Goal: Task Accomplishment & Management: Complete application form

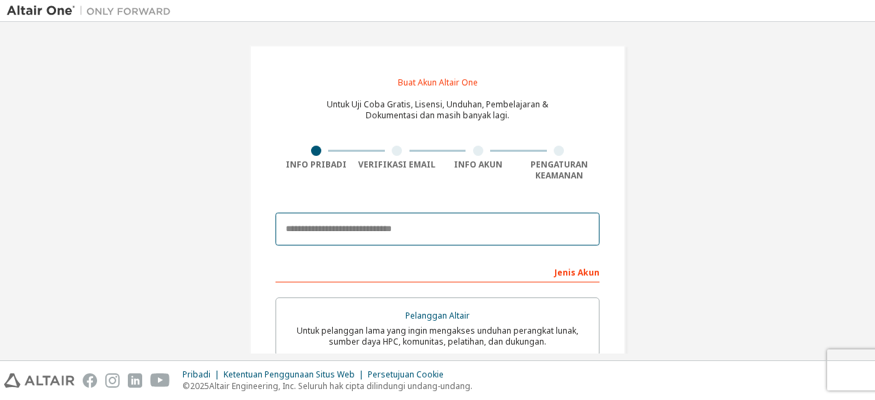
click at [347, 230] on input "email" at bounding box center [437, 228] width 324 height 33
paste input "**********"
type input "**********"
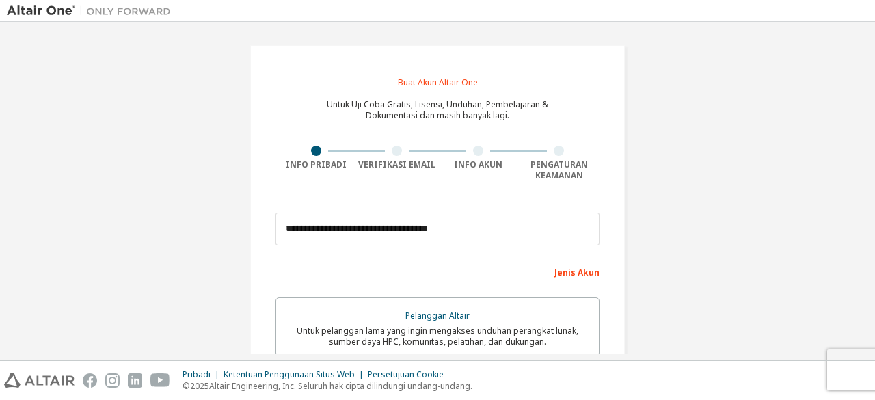
click at [575, 271] on font "Jenis Akun" at bounding box center [576, 272] width 45 height 12
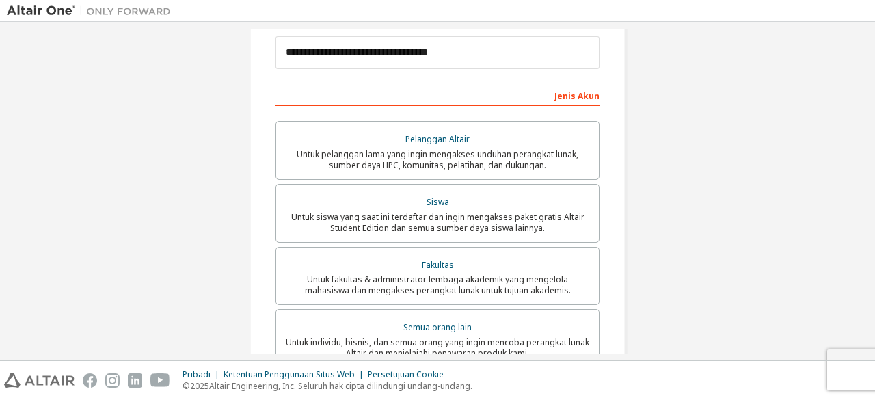
scroll to position [184, 0]
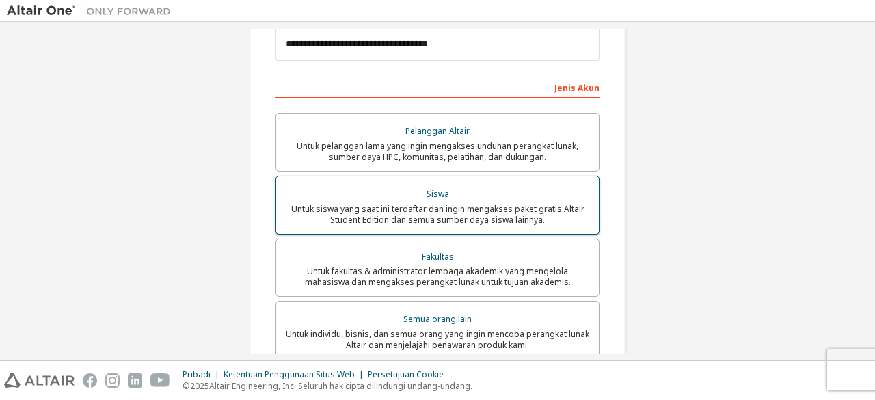
click at [469, 217] on font "Untuk siswa yang saat ini terdaftar dan ingin mengakses paket gratis Altair Stu…" at bounding box center [437, 214] width 293 height 23
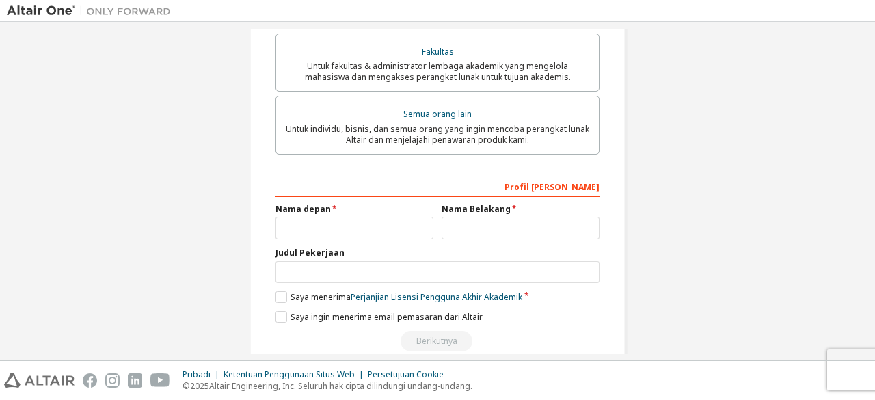
scroll to position [415, 0]
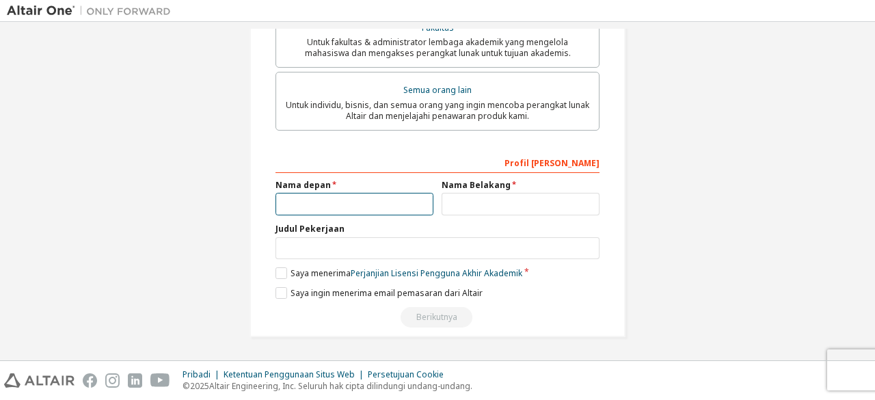
click at [392, 200] on input "text" at bounding box center [354, 204] width 158 height 23
type input "**********"
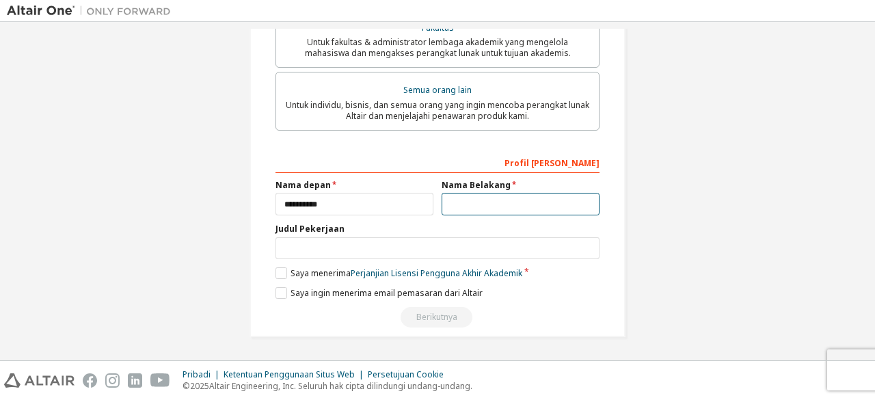
click at [463, 207] on input "text" at bounding box center [520, 204] width 158 height 23
type input "******"
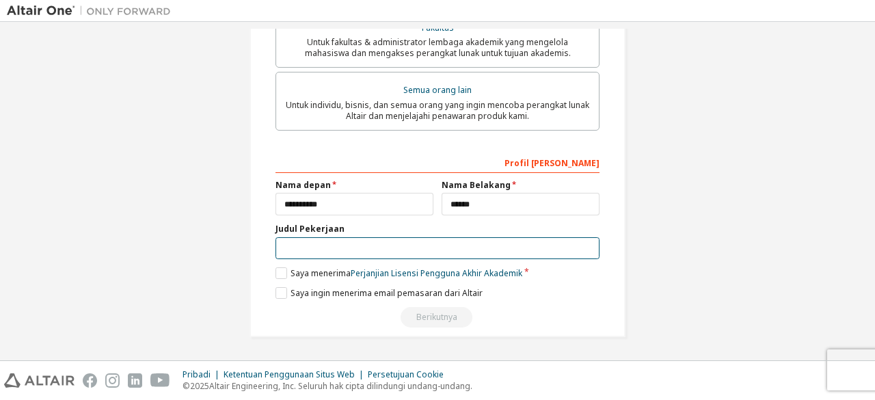
click at [380, 258] on input "text" at bounding box center [437, 248] width 324 height 23
type input "*********"
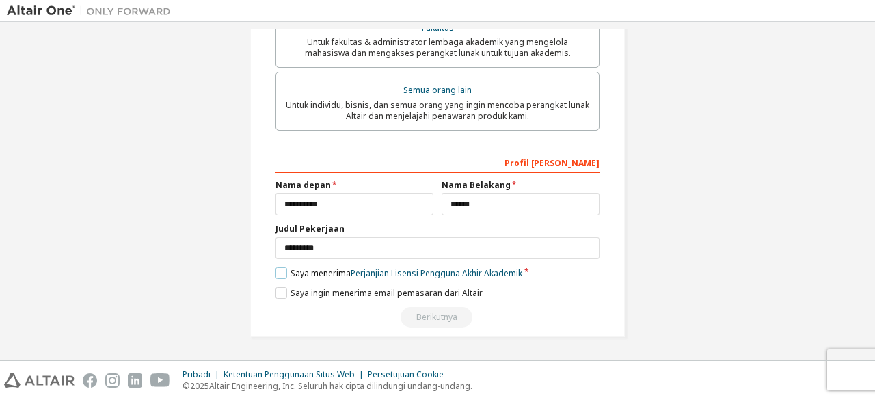
click at [276, 270] on label "Saya menerima Perjanjian Lisensi Pengguna Akhir Akademik" at bounding box center [398, 273] width 247 height 12
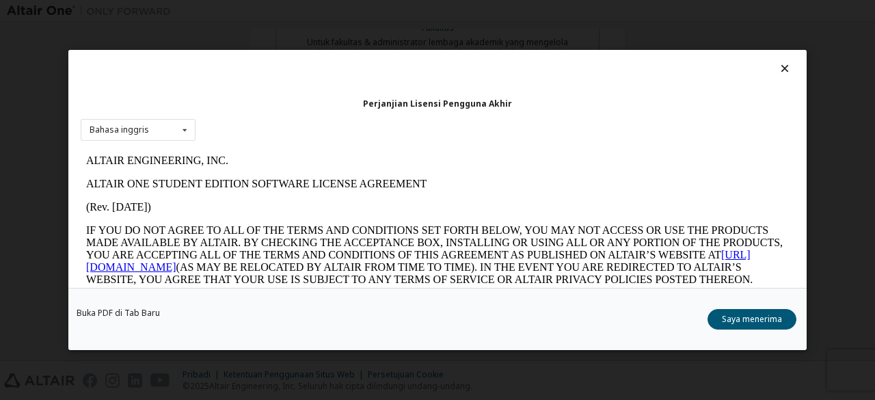
scroll to position [0, 0]
click at [133, 127] on font "Bahasa inggris" at bounding box center [119, 130] width 59 height 12
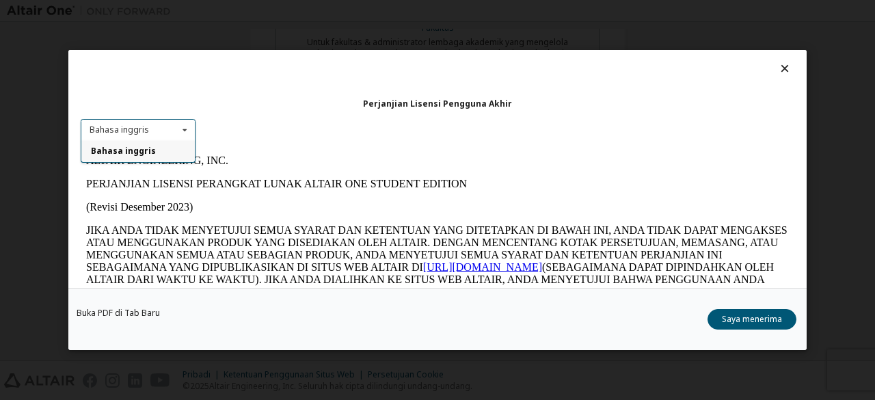
drag, startPoint x: 140, startPoint y: 156, endPoint x: 60, endPoint y: 6, distance: 170.2
click at [140, 156] on font "Bahasa inggris" at bounding box center [123, 152] width 65 height 12
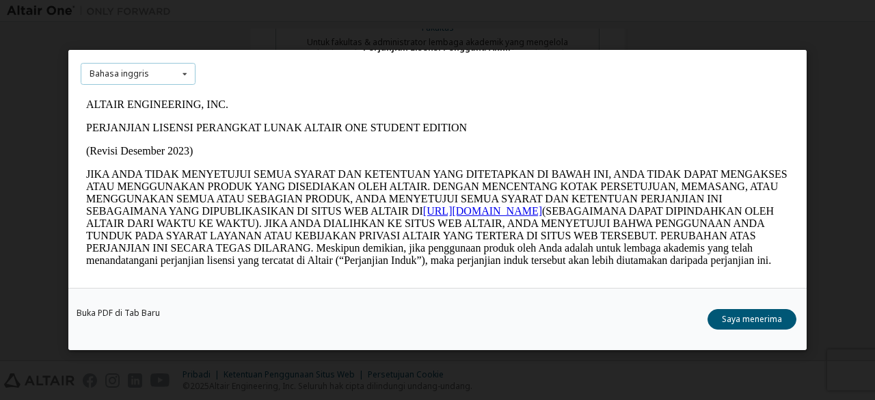
scroll to position [57, 0]
click at [757, 316] on font "Saya menerima" at bounding box center [751, 319] width 60 height 12
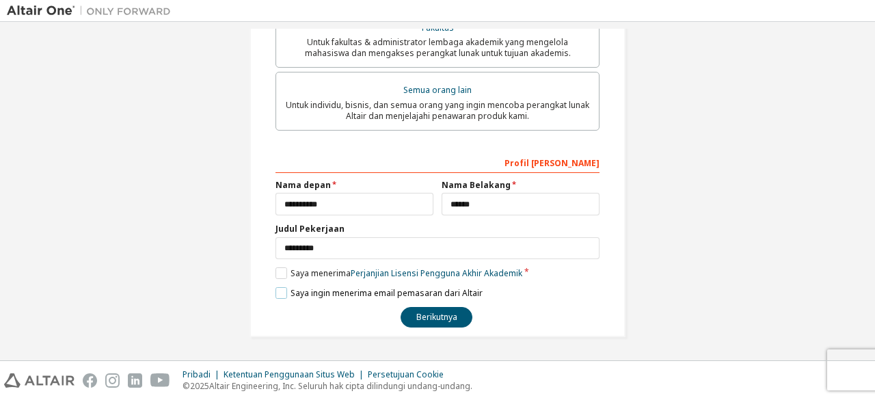
click at [280, 290] on label "Saya ingin menerima email pemasaran dari Altair" at bounding box center [378, 293] width 207 height 12
drag, startPoint x: 858, startPoint y: 258, endPoint x: 855, endPoint y: 193, distance: 65.0
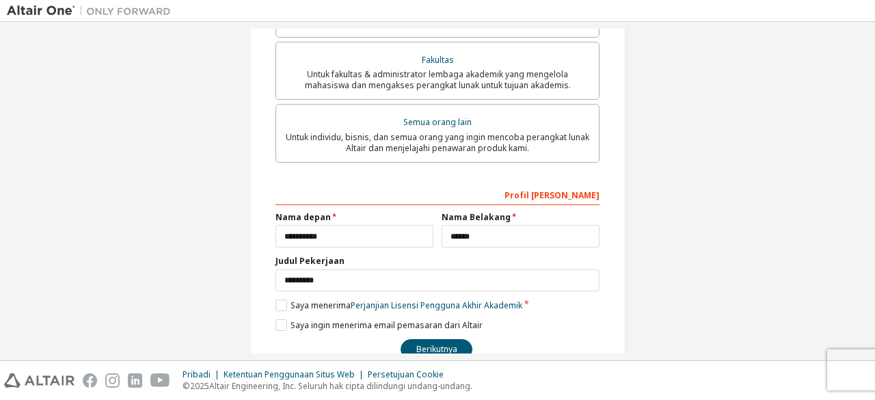
scroll to position [415, 0]
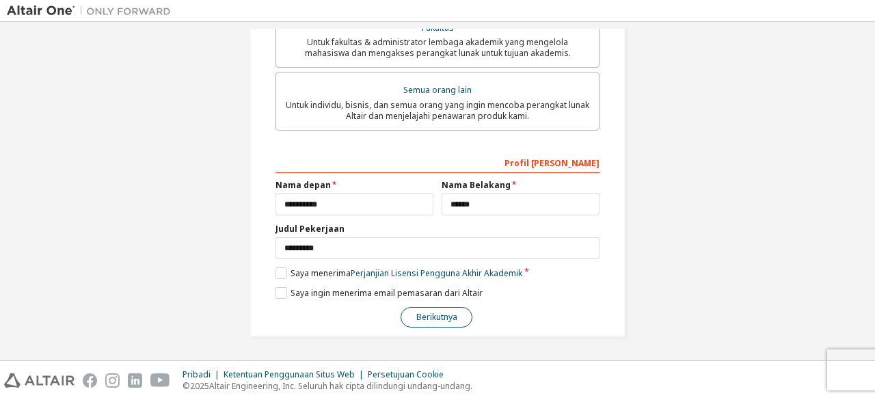
click at [436, 316] on font "Berikutnya" at bounding box center [436, 317] width 41 height 12
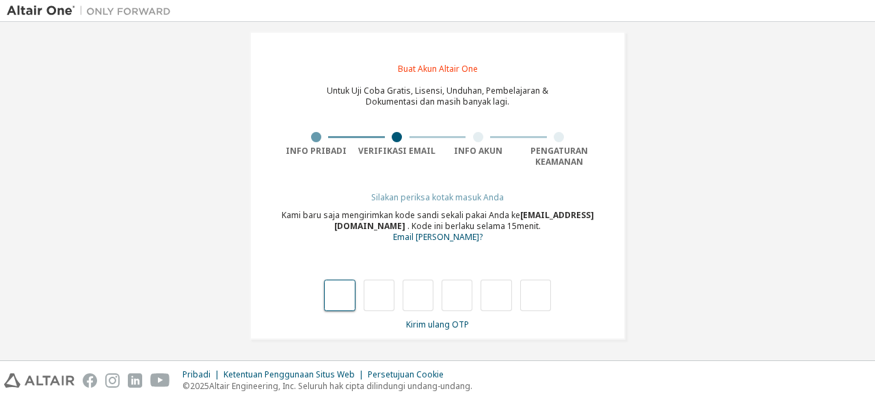
type input "*"
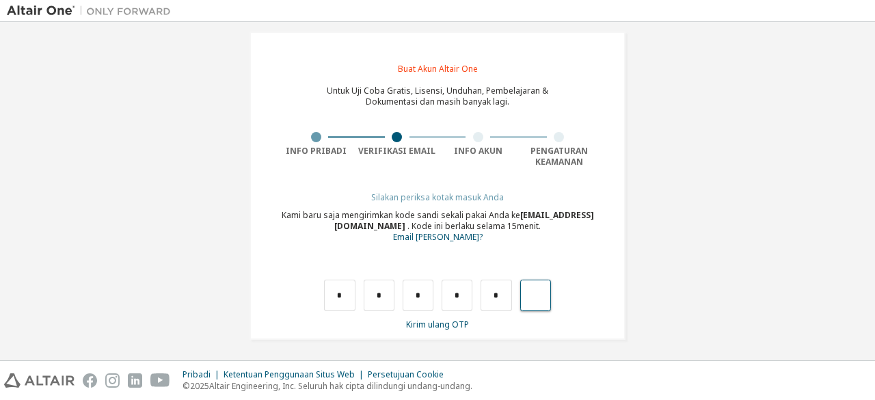
type input "*"
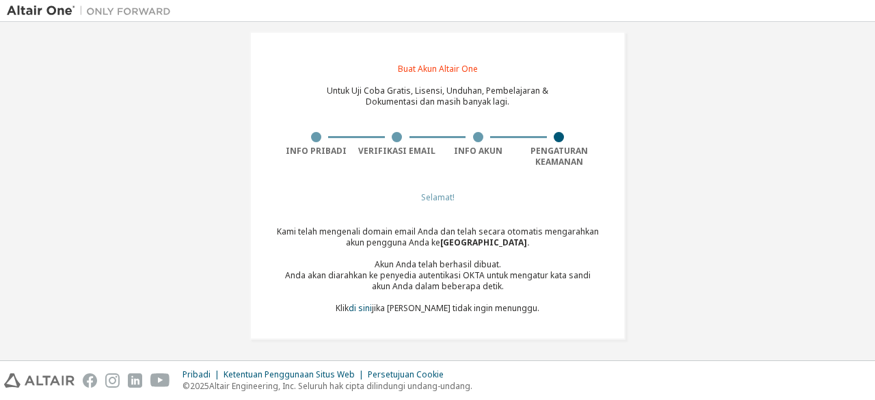
click at [445, 191] on font "Selamat!" at bounding box center [437, 197] width 33 height 12
